Goal: Information Seeking & Learning: Learn about a topic

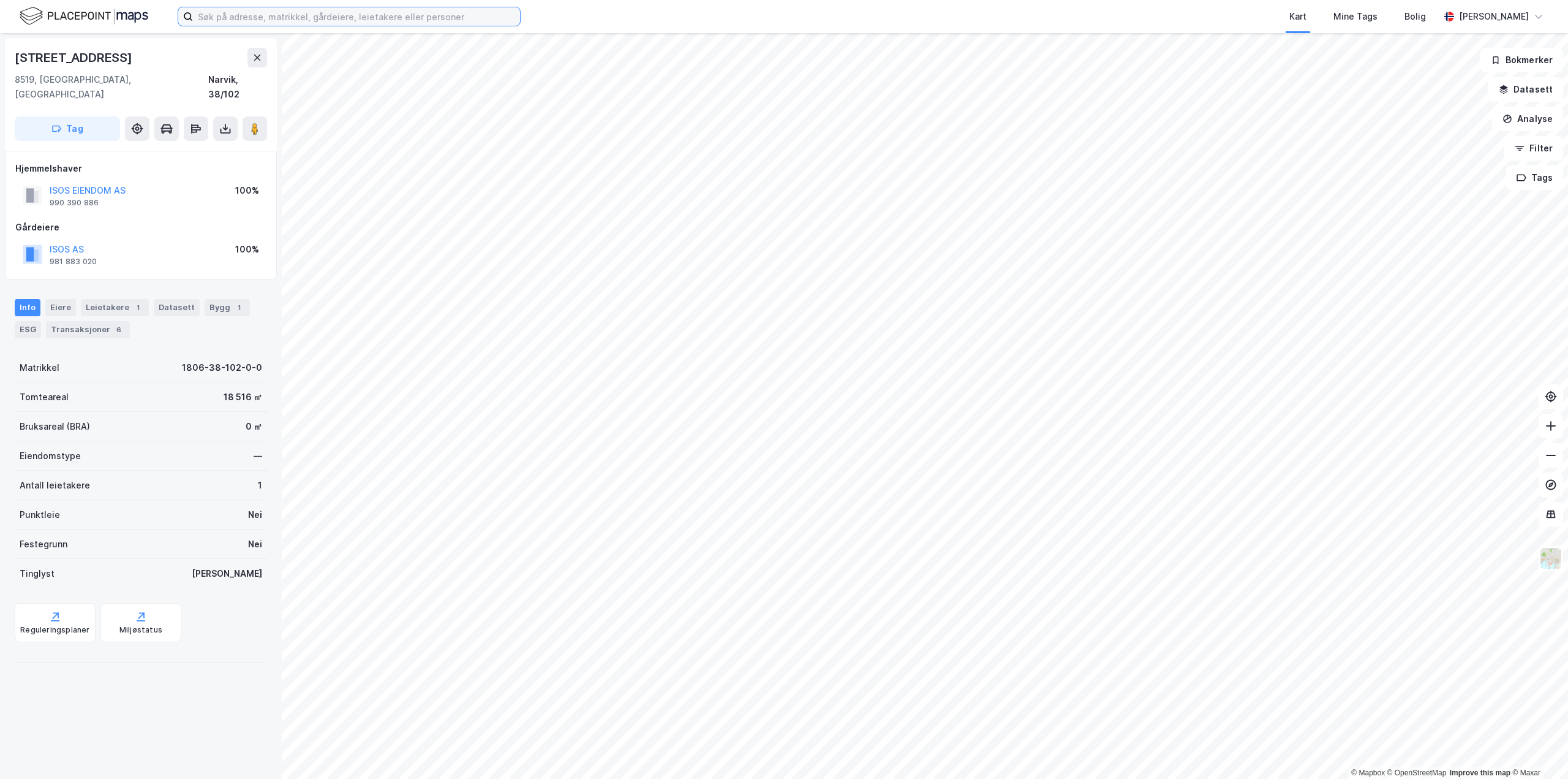
click at [264, 16] on input at bounding box center [356, 16] width 327 height 18
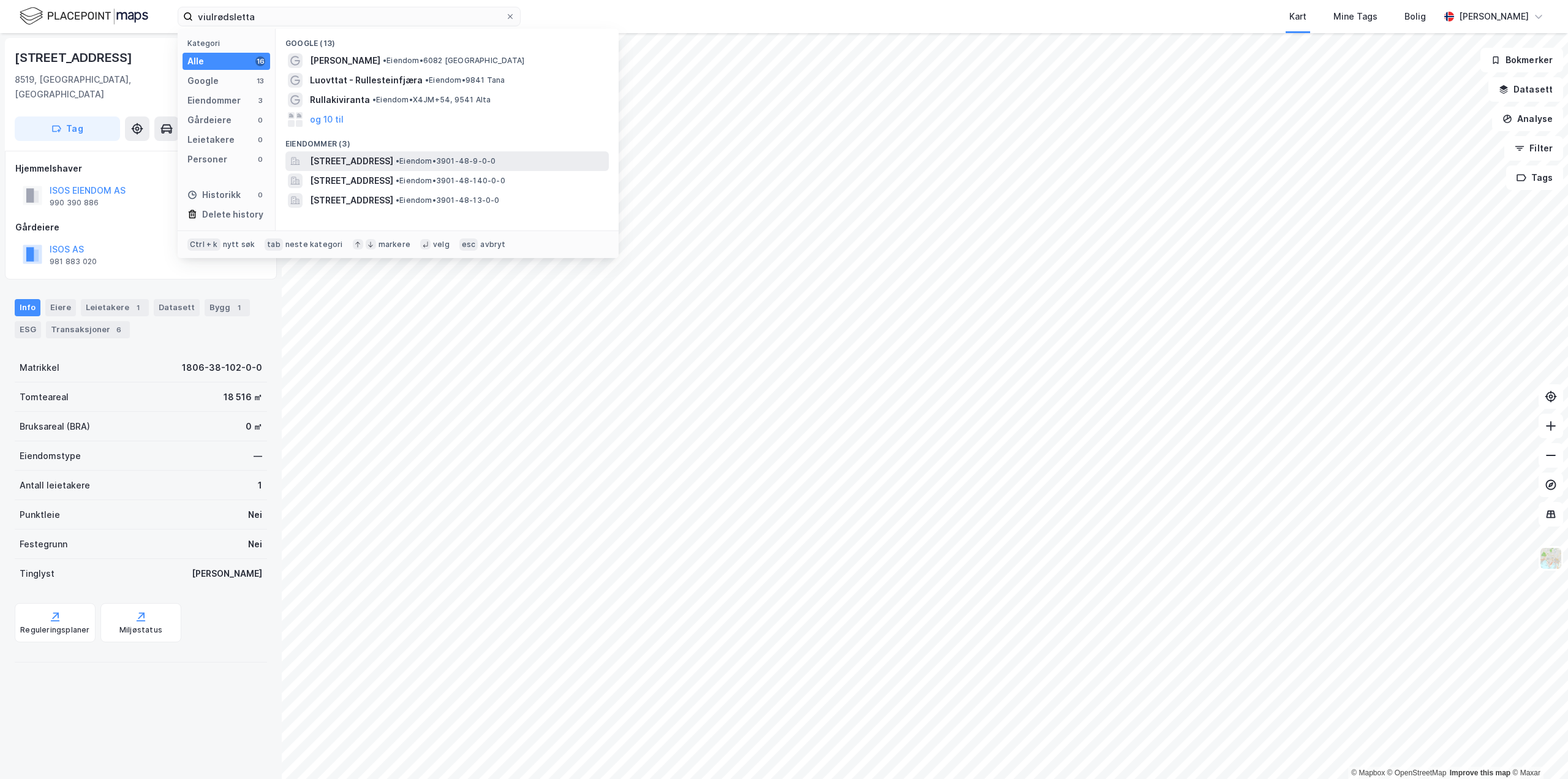
click at [393, 166] on span "[STREET_ADDRESS]" at bounding box center [351, 161] width 83 height 15
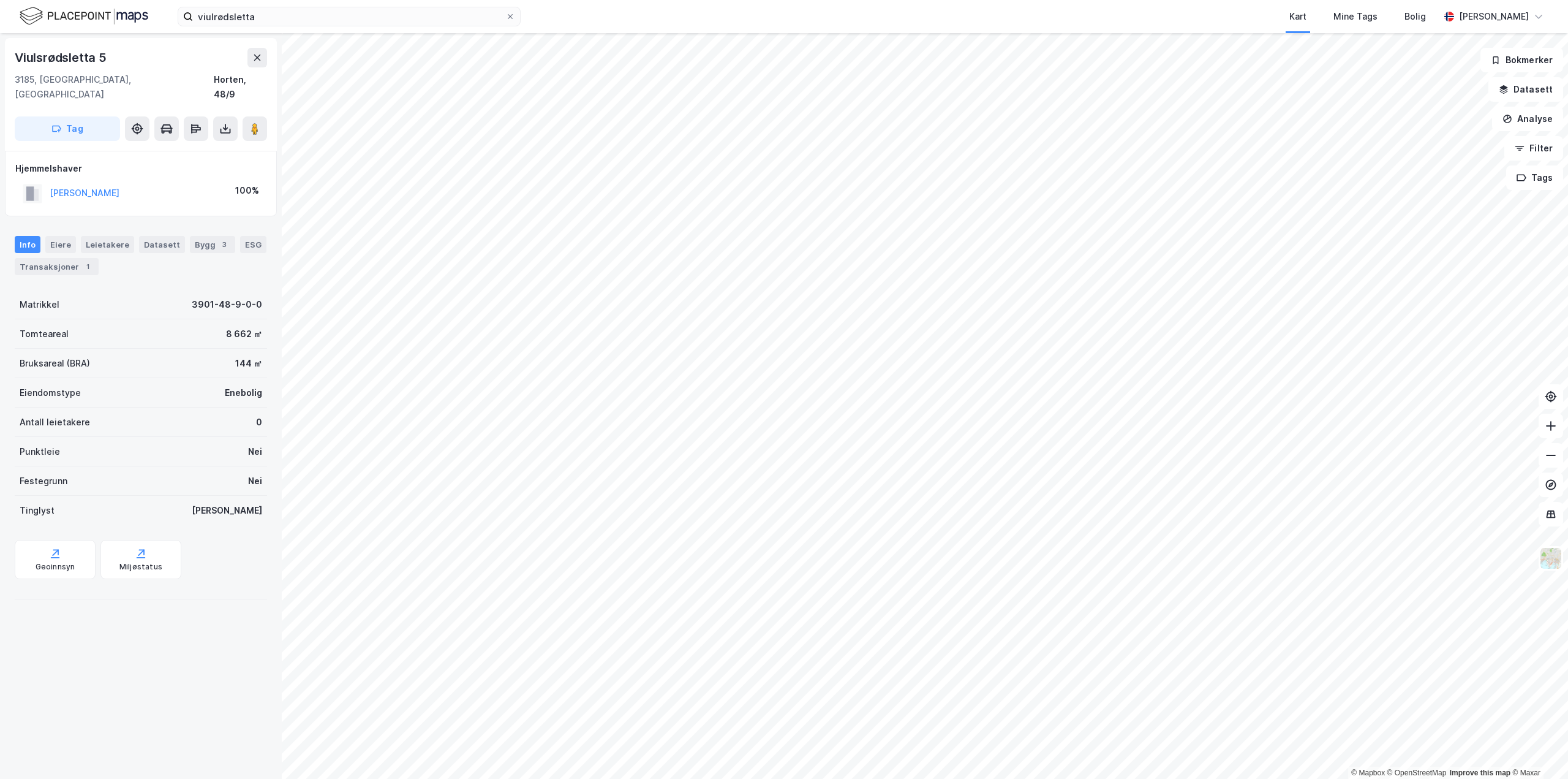
click at [263, 418] on div "© Mapbox © OpenStreetMap Improve this map © Maxar [STREET_ADDRESS] Tag Hjemmels…" at bounding box center [784, 406] width 1568 height 746
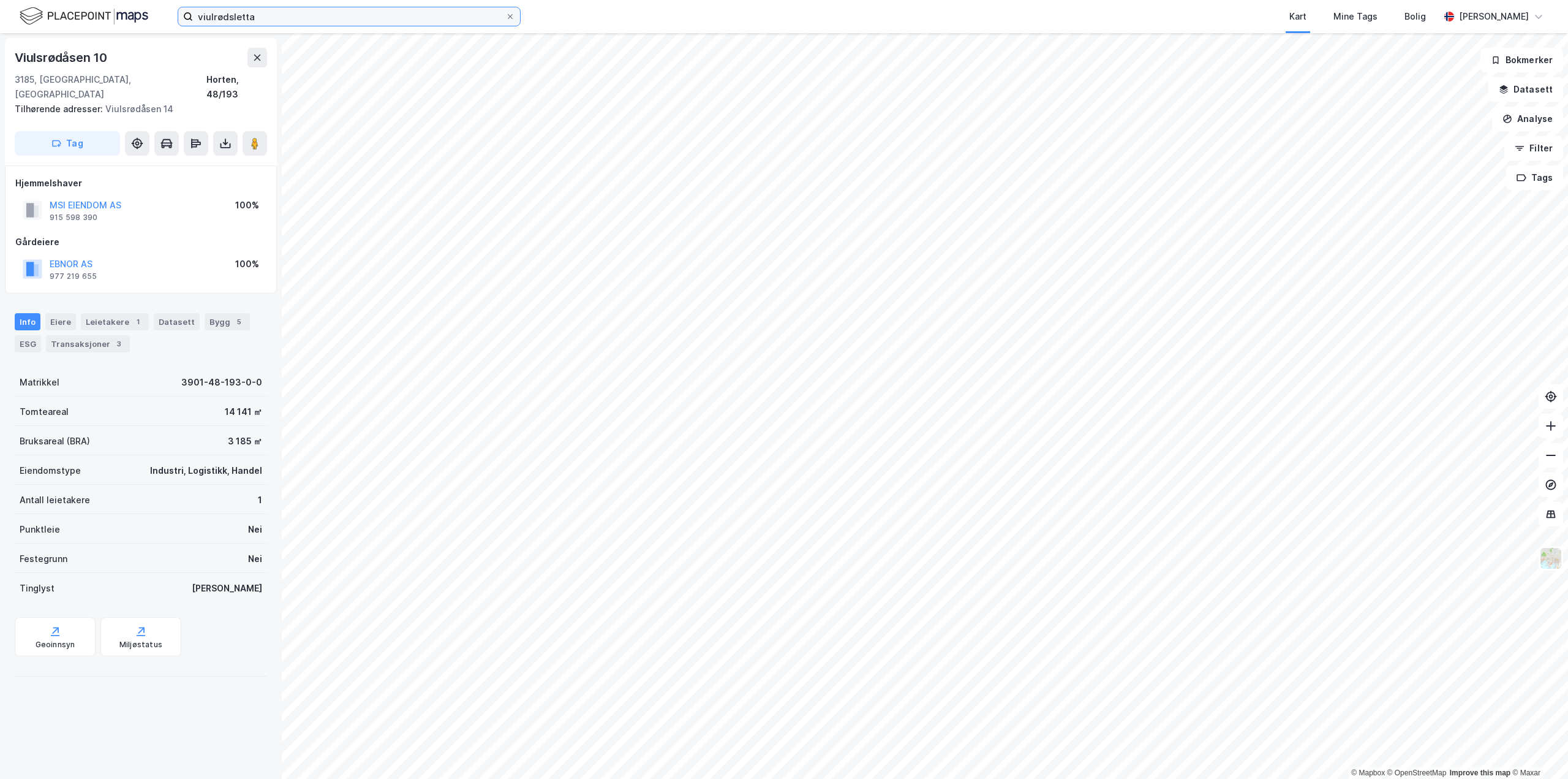
click at [256, 17] on input "viulrødsletta" at bounding box center [349, 16] width 312 height 18
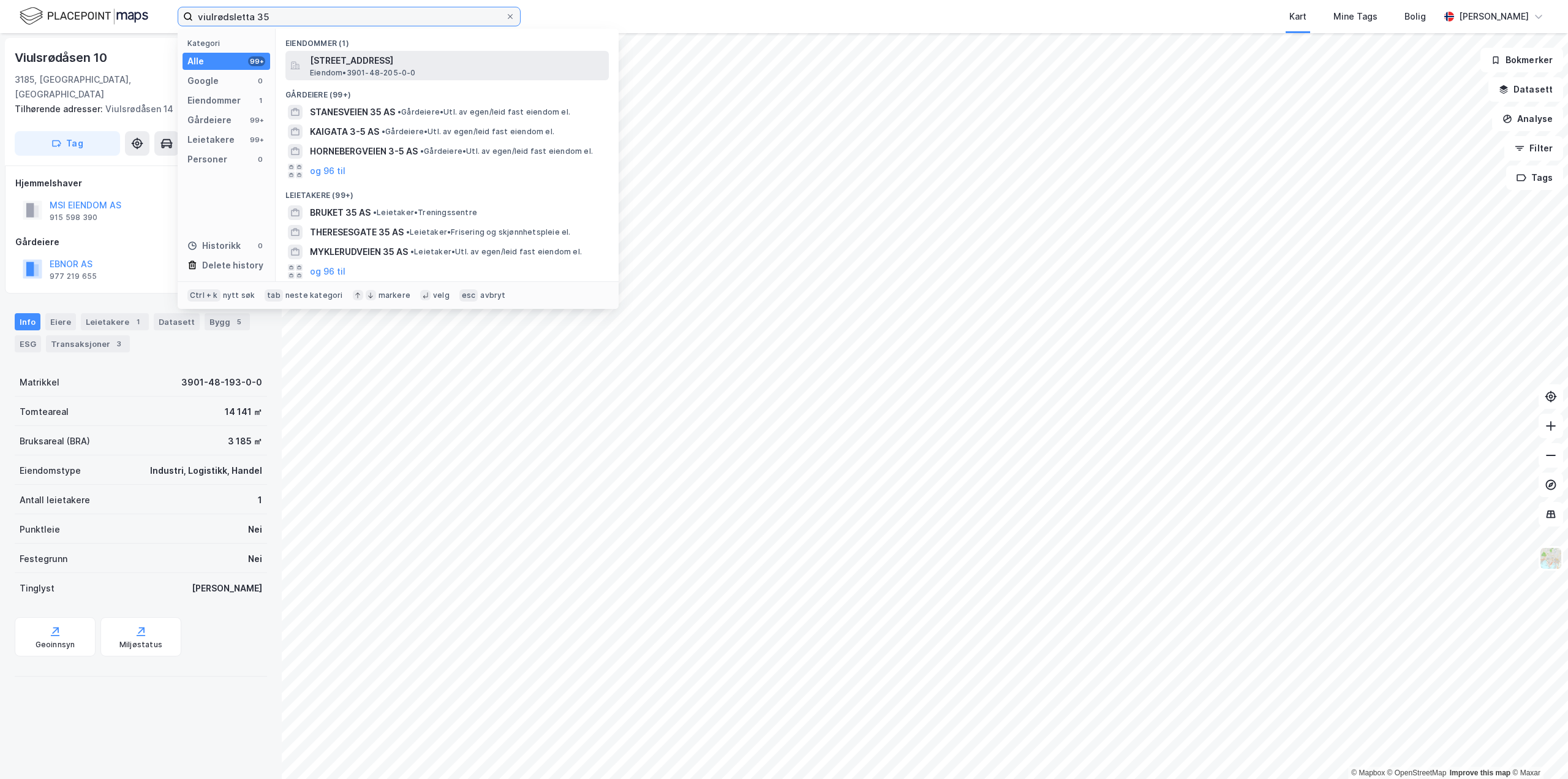
type input "viulrødsletta 35"
click at [347, 60] on span "[STREET_ADDRESS]" at bounding box center [456, 60] width 294 height 15
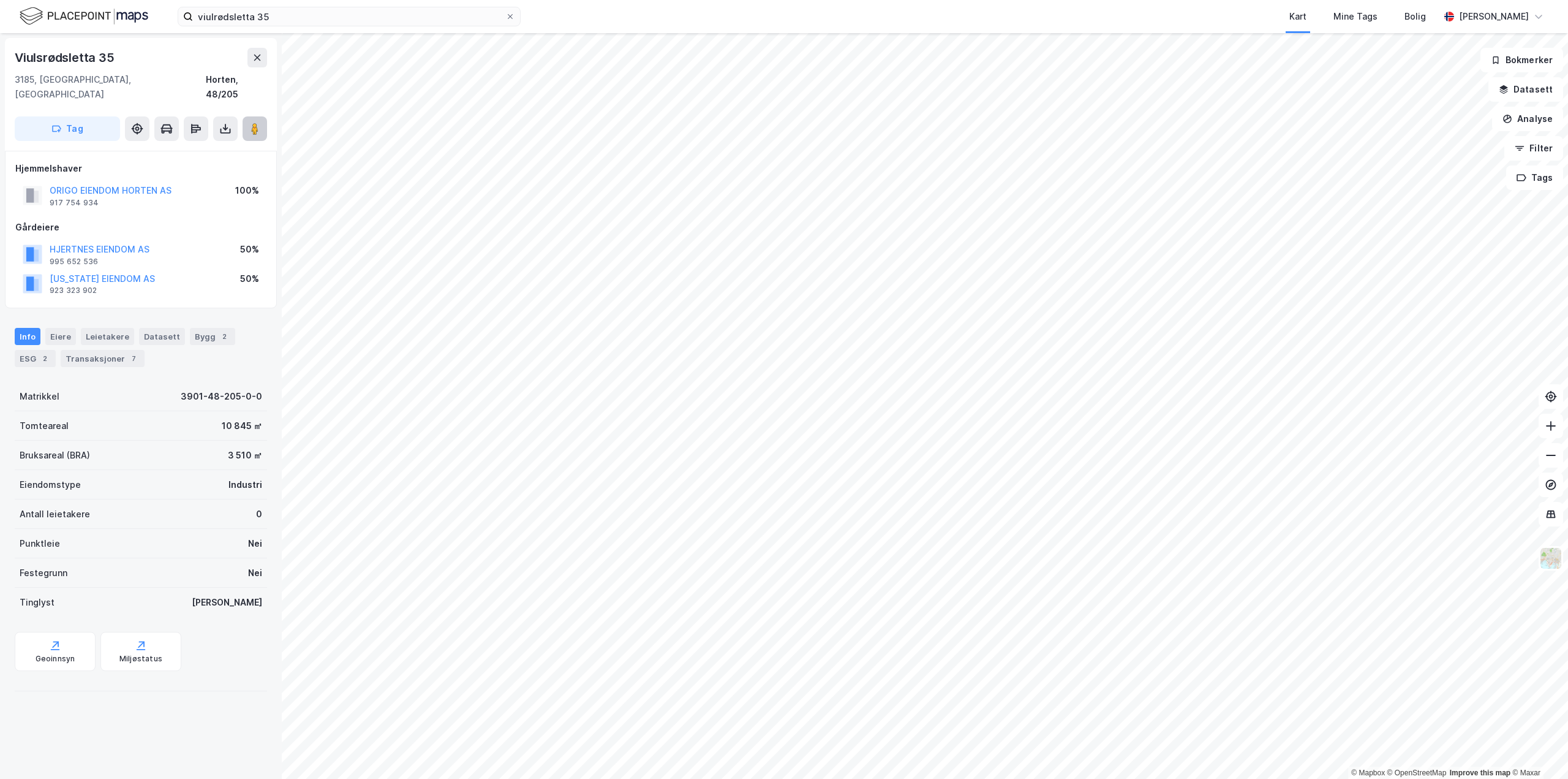
click at [264, 121] on button at bounding box center [255, 129] width 25 height 25
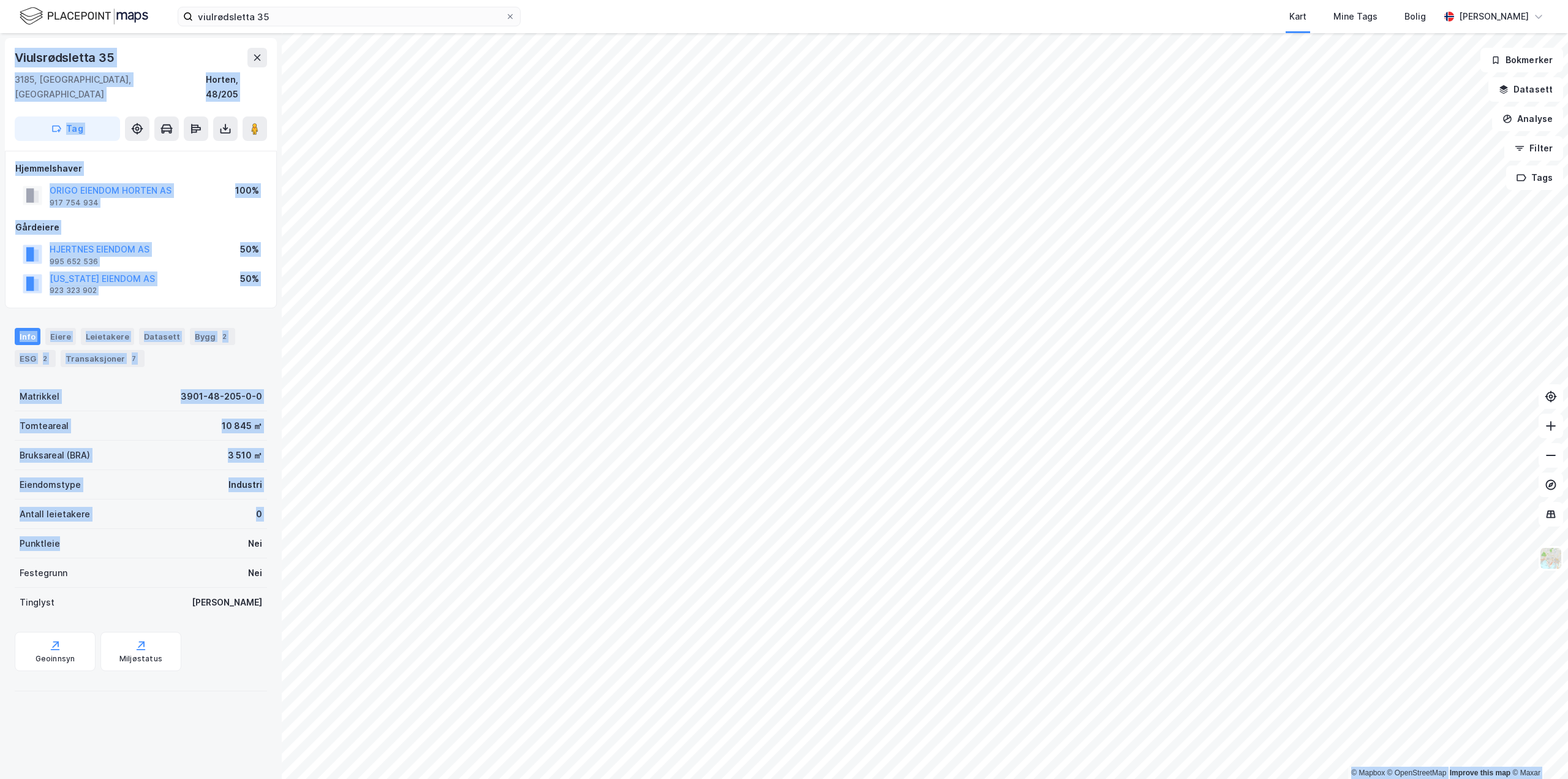
click at [596, 540] on div "© Mapbox © OpenStreetMap Improve this map © Maxar [STREET_ADDRESS], [GEOGRAPHIC…" at bounding box center [784, 406] width 1568 height 746
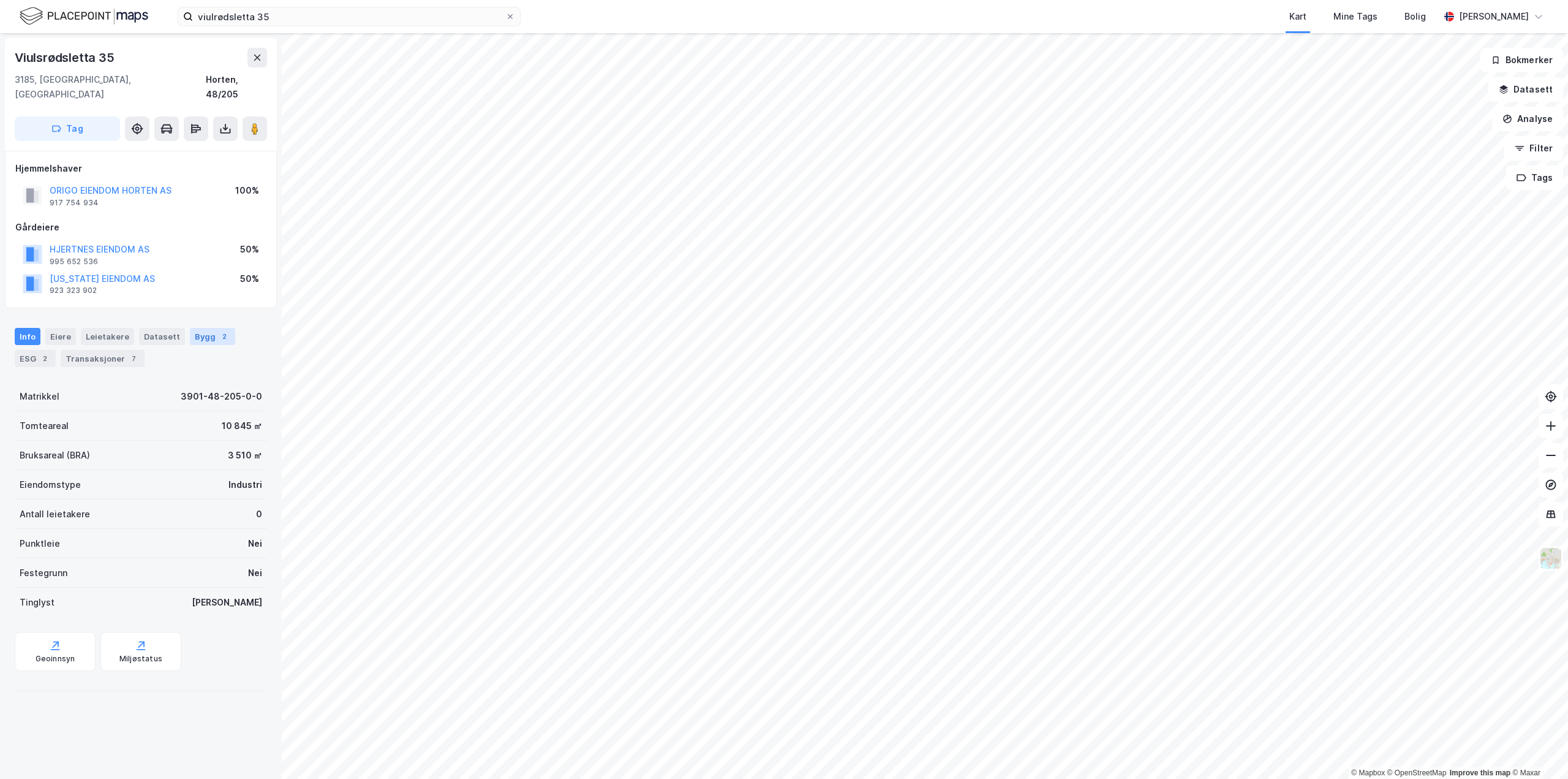
click at [218, 331] on div "2" at bounding box center [224, 336] width 12 height 12
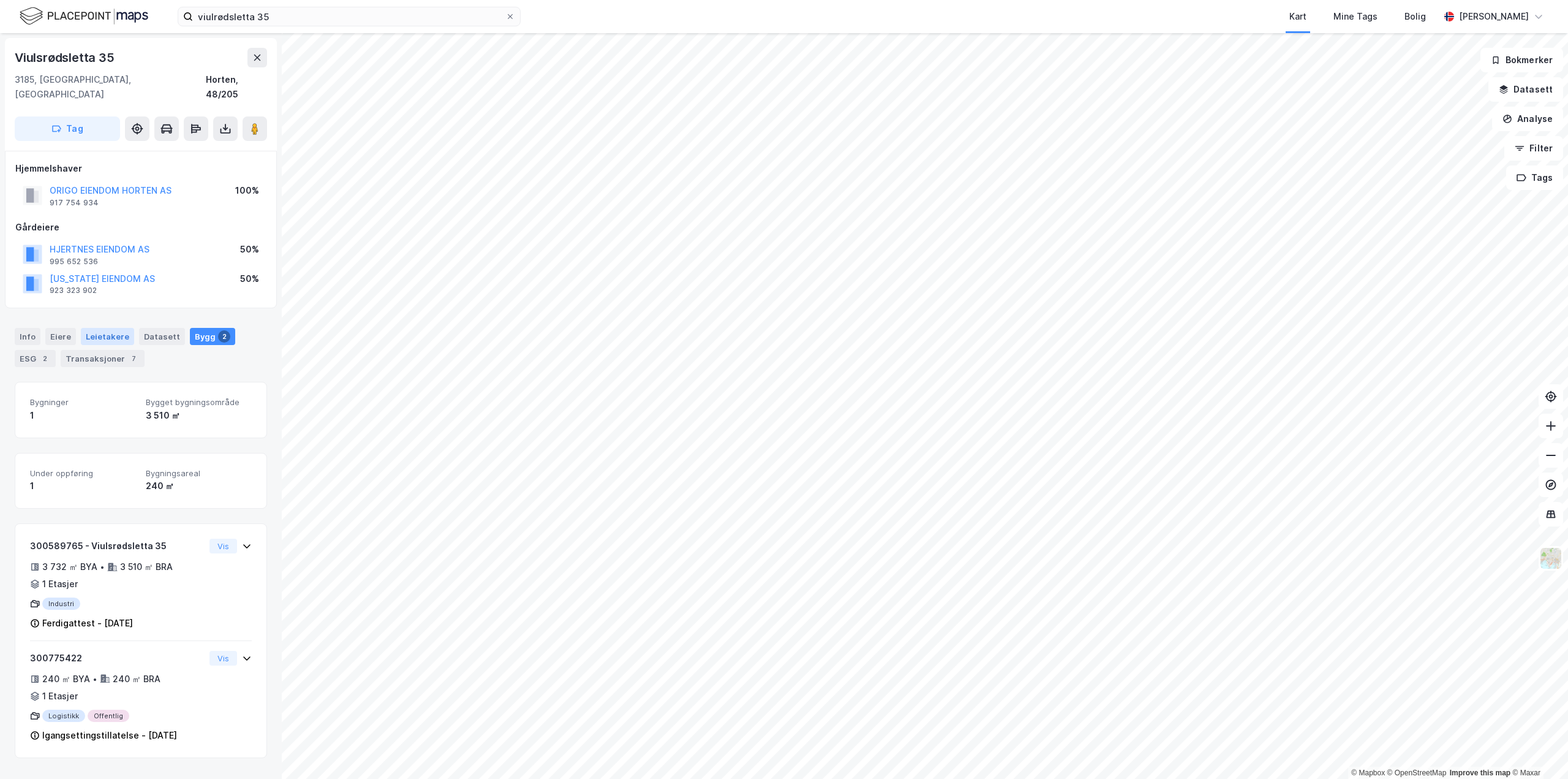
click at [83, 328] on div "Leietakere" at bounding box center [107, 336] width 53 height 17
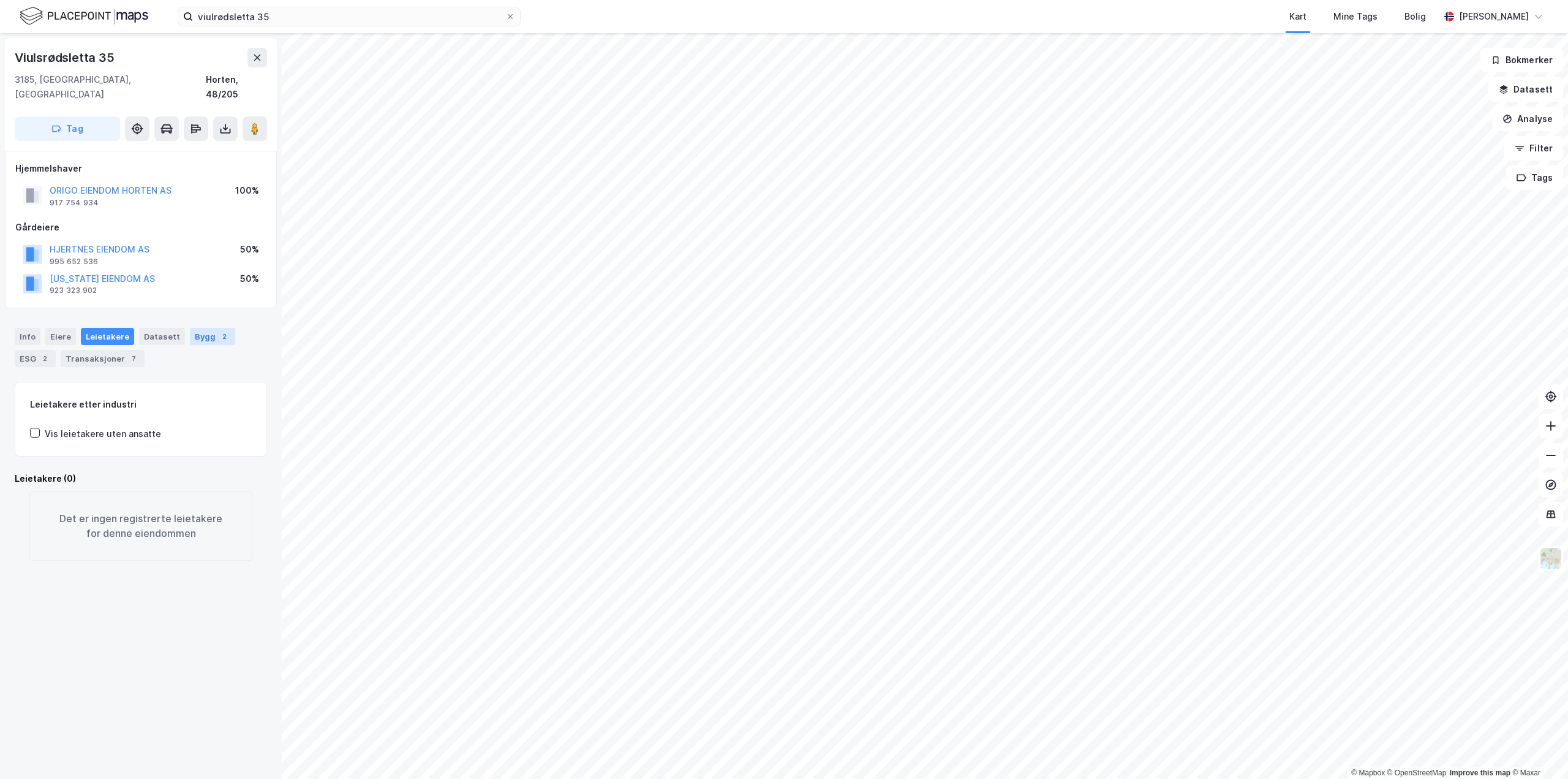
click at [197, 328] on div "Bygg 2" at bounding box center [213, 336] width 45 height 17
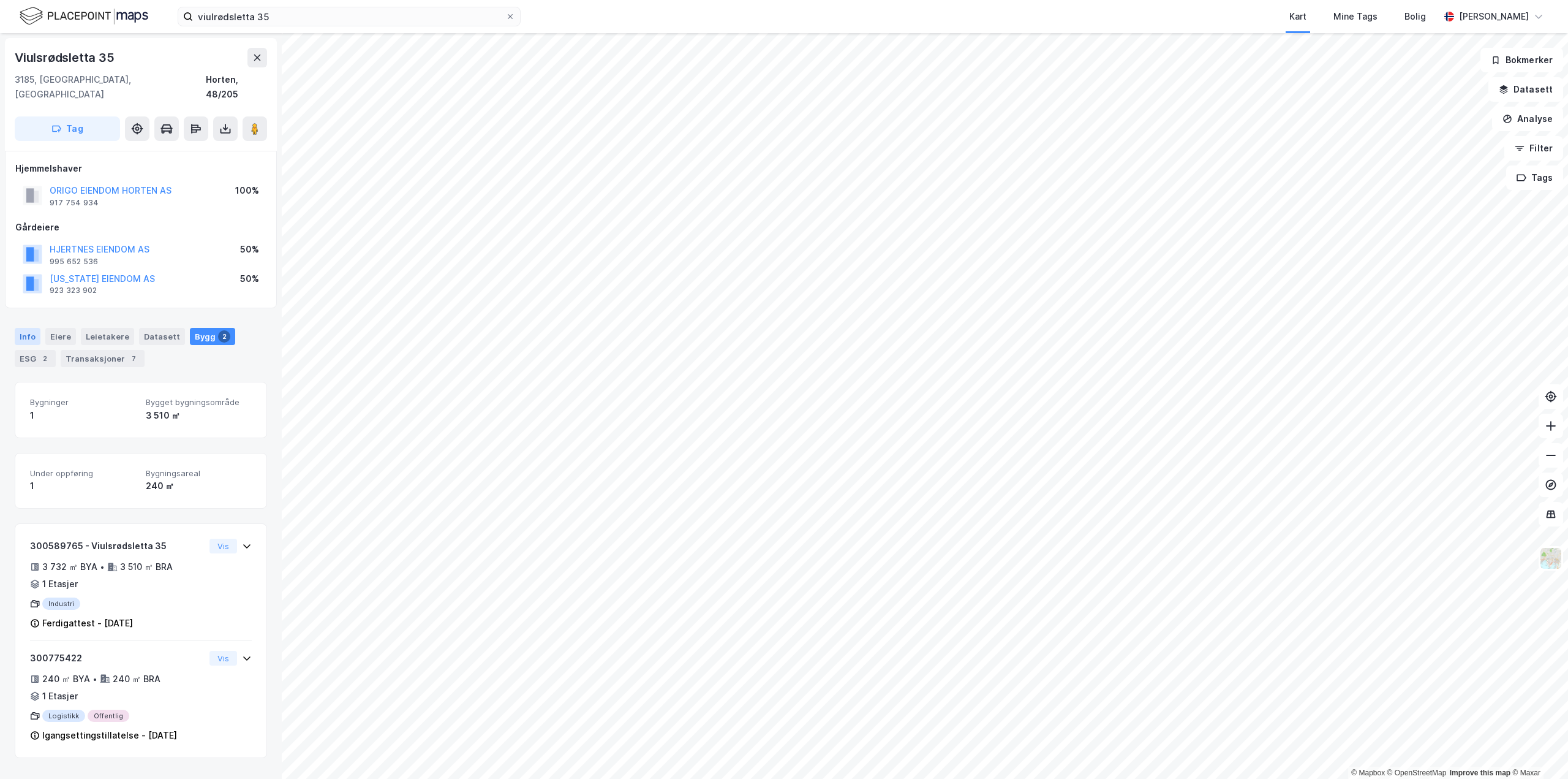
click at [22, 328] on div "Info" at bounding box center [28, 336] width 26 height 17
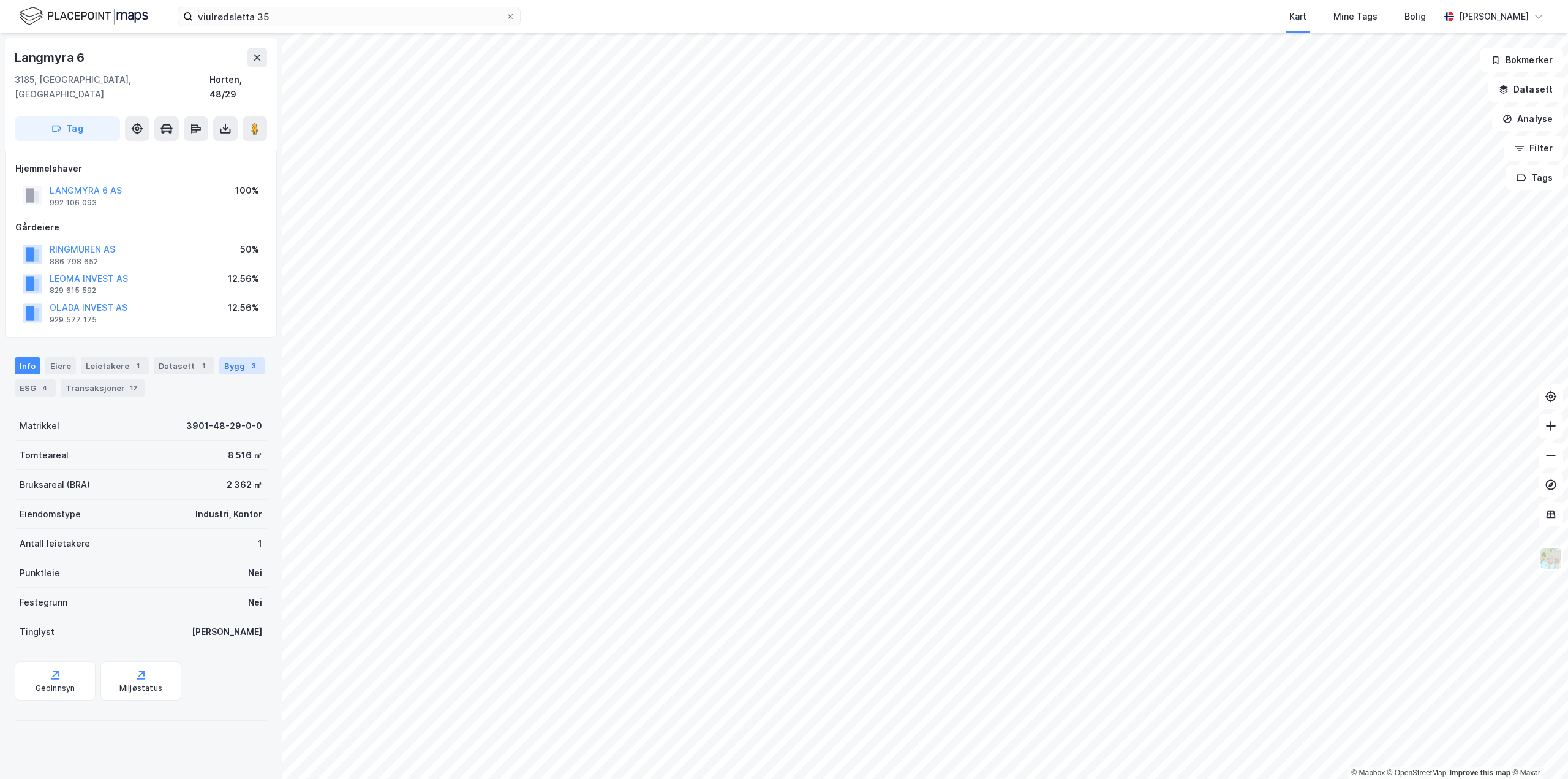
click at [237, 358] on div "Bygg 3" at bounding box center [242, 366] width 45 height 17
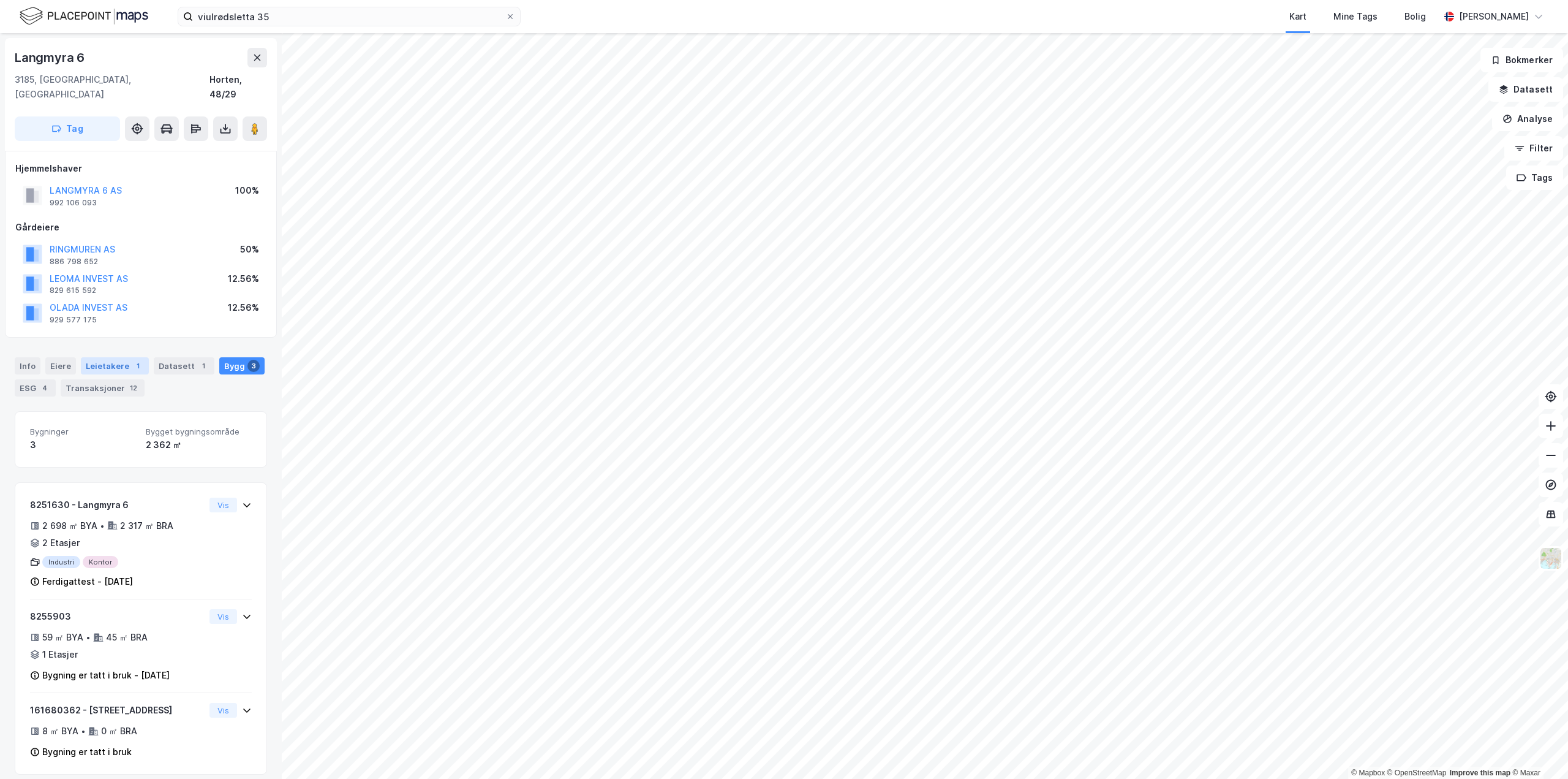
click at [81, 357] on div "Leietakere 1" at bounding box center [114, 366] width 68 height 17
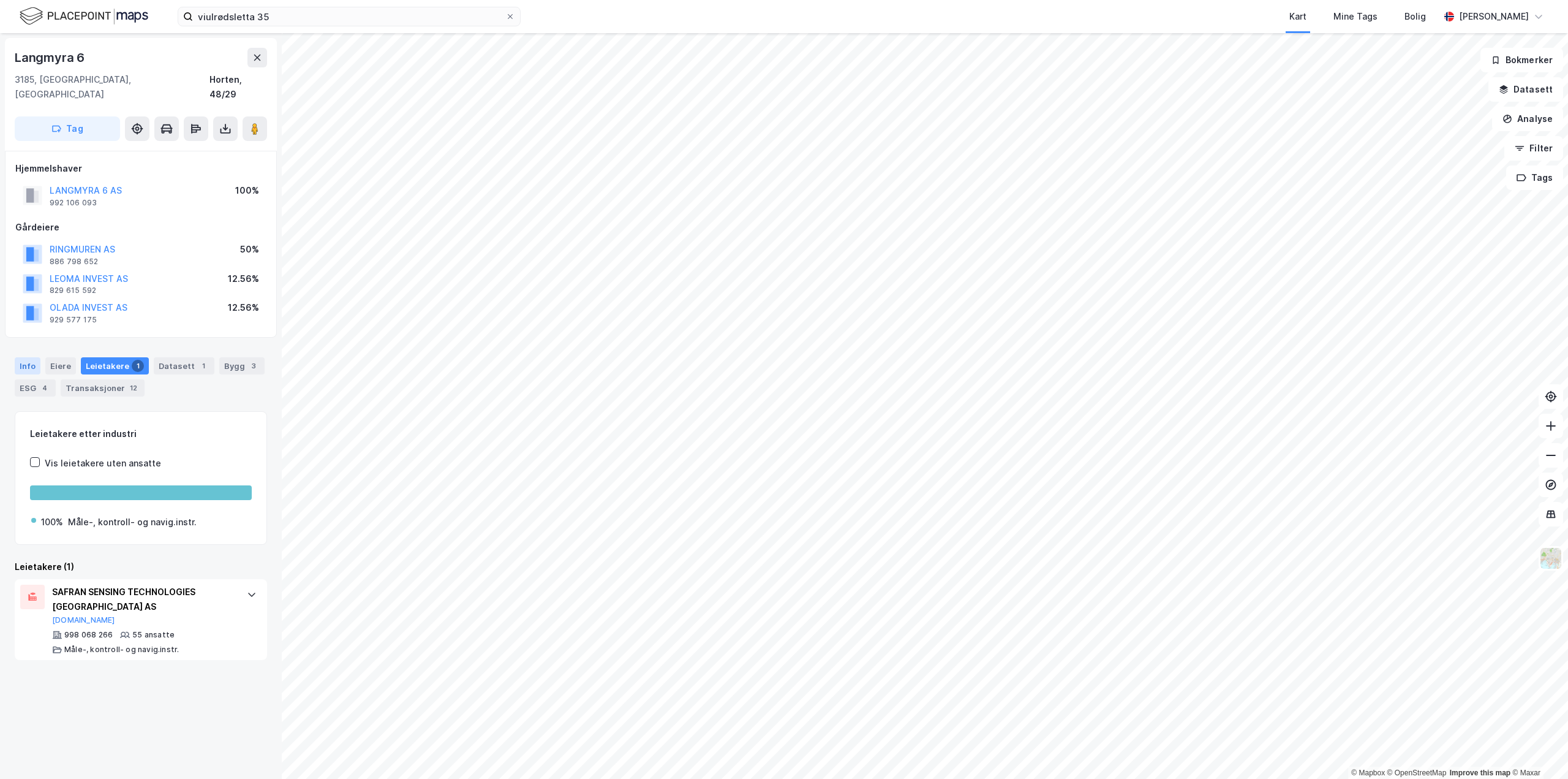
click at [25, 357] on div "Info" at bounding box center [28, 366] width 26 height 17
